Goal: Task Accomplishment & Management: Use online tool/utility

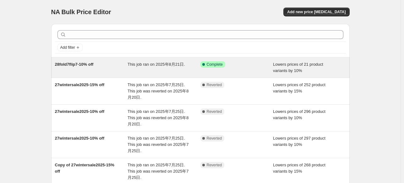
click at [96, 71] on div "28fold7flip7-10% off" at bounding box center [91, 67] width 73 height 13
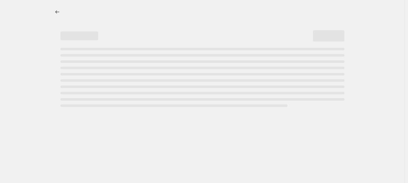
select select "percentage"
select select "tag"
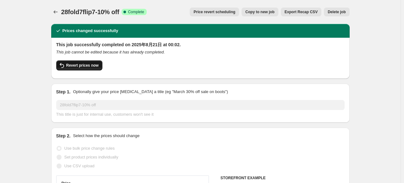
click at [90, 66] on span "Revert prices now" at bounding box center [82, 65] width 32 height 5
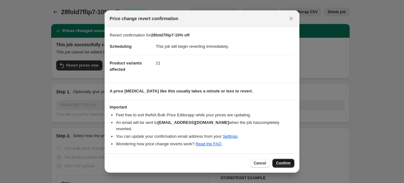
click at [289, 161] on span "Confirm" at bounding box center [283, 163] width 14 height 5
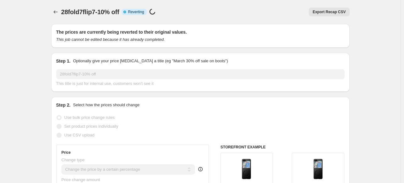
select select "percentage"
select select "tag"
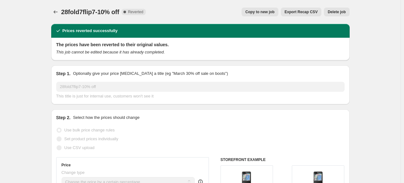
click at [268, 13] on span "Copy to new job" at bounding box center [260, 11] width 29 height 5
select select "percentage"
select select "tag"
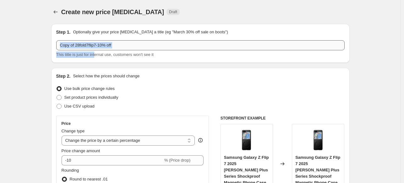
click at [96, 50] on div "Copy of 28fold7flip7-10% off This title is just for internal use, customers won…" at bounding box center [200, 49] width 289 height 18
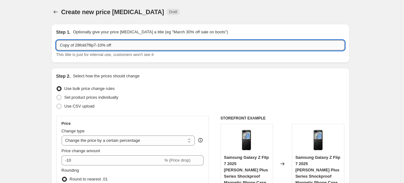
click at [96, 47] on input "Copy of 28fold7flip7-10% off" at bounding box center [200, 45] width 289 height 10
paste input "30fathersale2025-15"
type input "30fathersale2025-15% off"
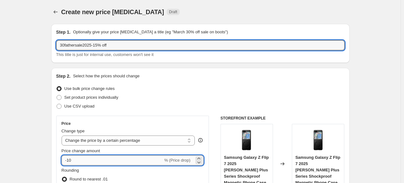
click at [74, 165] on input "-10" at bounding box center [113, 160] width 102 height 10
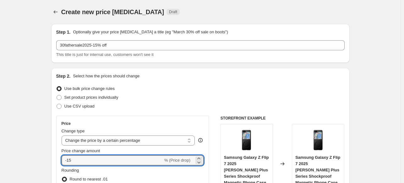
type input "-15"
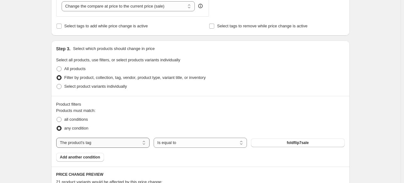
scroll to position [283, 0]
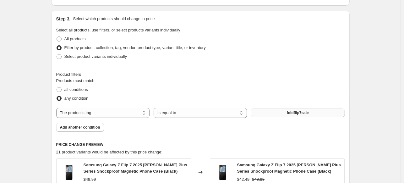
click at [289, 117] on button "foldflip7sale" at bounding box center [297, 113] width 93 height 9
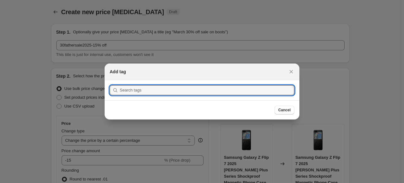
scroll to position [0, 0]
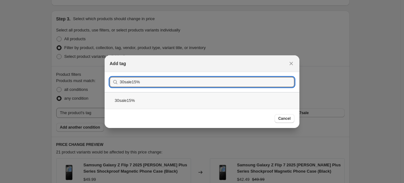
type input "30sale15%"
click at [146, 98] on div "30sale15%" at bounding box center [202, 100] width 195 height 17
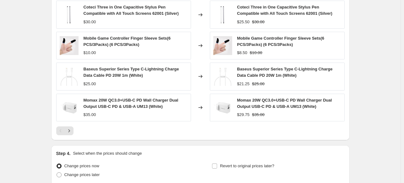
scroll to position [526, 0]
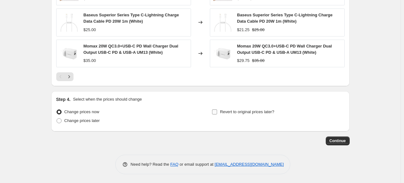
click at [230, 113] on span "Revert to original prices later?" at bounding box center [247, 111] width 54 height 5
click at [217, 113] on input "Revert to original prices later?" at bounding box center [214, 111] width 5 height 5
checkbox input "true"
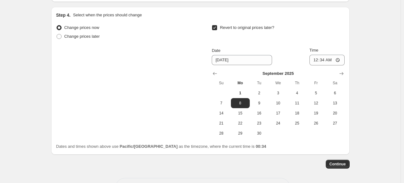
scroll to position [633, 0]
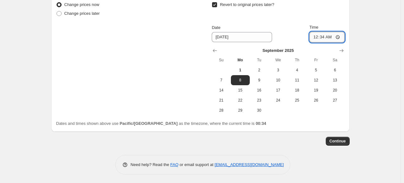
click at [332, 35] on input "00:34" at bounding box center [327, 37] width 35 height 11
type input "00:01"
click at [337, 141] on span "Continue" at bounding box center [338, 141] width 16 height 5
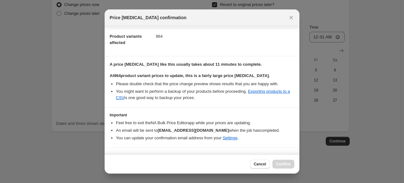
scroll to position [83, 0]
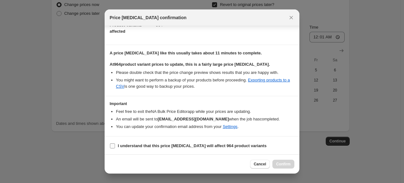
click at [151, 144] on b "I understand that this price [MEDICAL_DATA] will affect 964 product variants" at bounding box center [192, 145] width 149 height 5
click at [115, 144] on input "I understand that this price [MEDICAL_DATA] will affect 964 product variants" at bounding box center [112, 145] width 5 height 5
checkbox input "true"
click at [283, 166] on span "Confirm" at bounding box center [283, 164] width 14 height 5
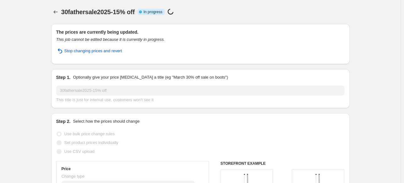
scroll to position [649, 0]
